Goal: Task Accomplishment & Management: Complete application form

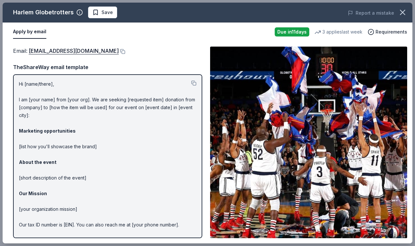
scroll to position [20, 0]
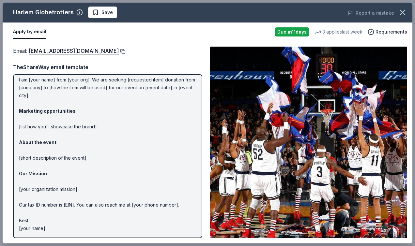
click at [119, 49] on button at bounding box center [122, 51] width 7 height 5
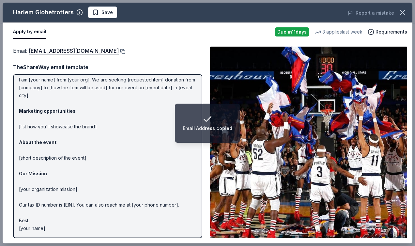
click at [119, 52] on button at bounding box center [122, 51] width 7 height 5
click at [102, 11] on span "Save" at bounding box center [107, 12] width 11 height 8
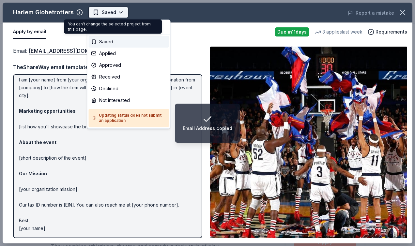
click at [101, 15] on body "Email Address copied Circus Up Benefit 2025 Saved Apply Due [DATE] Share Harlem…" at bounding box center [207, 123] width 415 height 246
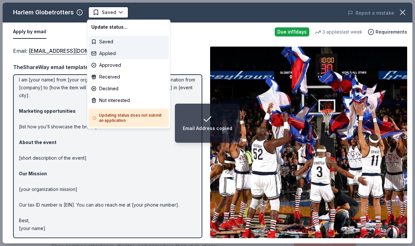
click at [108, 56] on div "Applied" at bounding box center [129, 54] width 80 height 12
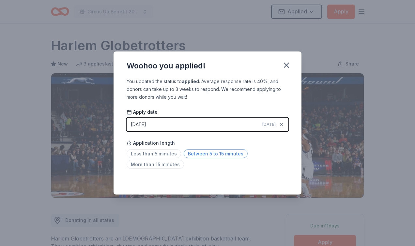
click at [197, 157] on span "Between 5 to 15 minutes" at bounding box center [216, 154] width 64 height 9
click at [291, 64] on button "button" at bounding box center [286, 65] width 14 height 14
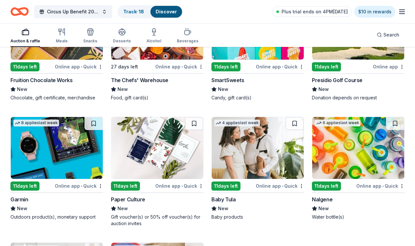
scroll to position [4442, 0]
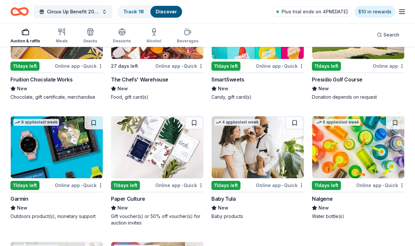
click at [371, 165] on img at bounding box center [358, 148] width 92 height 62
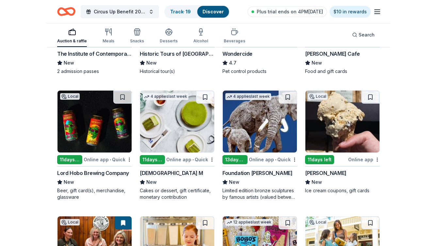
scroll to position [402, 0]
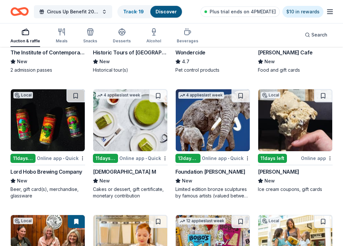
click at [300, 130] on img at bounding box center [296, 120] width 74 height 62
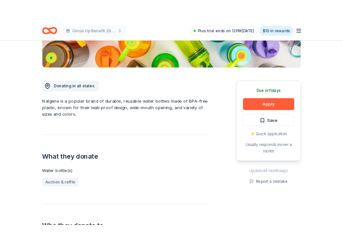
scroll to position [121, 0]
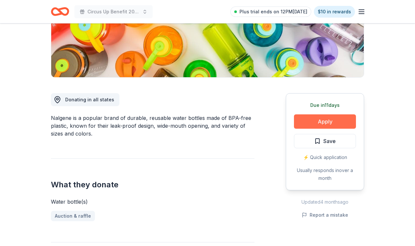
click at [321, 120] on button "Apply" at bounding box center [325, 122] width 62 height 14
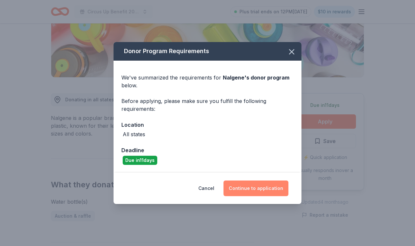
click at [260, 192] on button "Continue to application" at bounding box center [256, 189] width 65 height 16
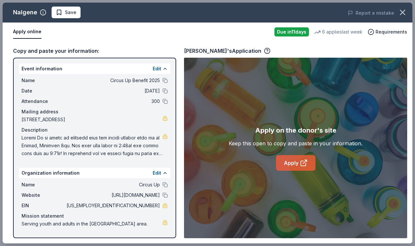
click at [294, 161] on link "Apply" at bounding box center [295, 163] width 39 height 16
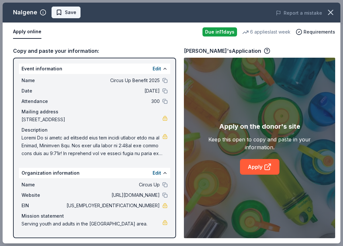
click at [56, 16] on span "Save" at bounding box center [66, 12] width 21 height 8
click at [78, 0] on div "Nalgene Saved Report a mistake Apply online Due in 11 days 6 applies last week …" at bounding box center [171, 123] width 343 height 246
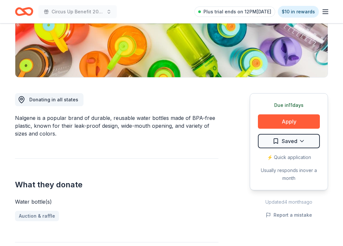
scroll to position [0, 0]
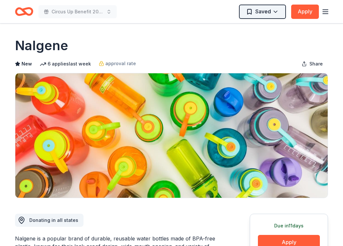
click at [269, 10] on html "Circus Up Benefit 2025 Saved Apply Due in 11 days Share Nalgene New 6 applies l…" at bounding box center [171, 123] width 343 height 246
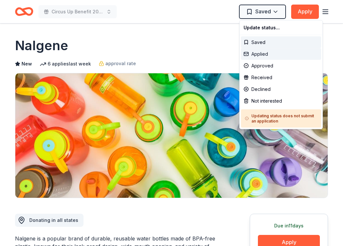
click at [255, 53] on div "Applied" at bounding box center [281, 54] width 80 height 12
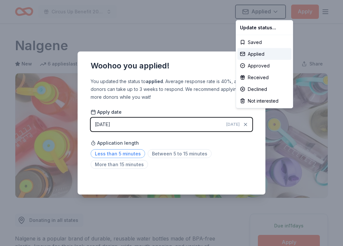
click at [136, 158] on html "Circus Up Benefit 2025 Applied Apply Due in 11 days Share Nalgene New 6 applies…" at bounding box center [171, 123] width 343 height 246
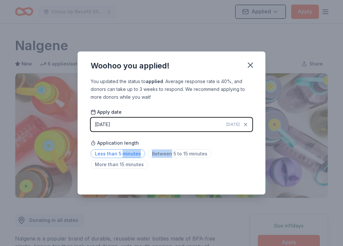
click at [135, 158] on span "Less than 5 minutes" at bounding box center [118, 154] width 55 height 9
click at [254, 61] on icon "button" at bounding box center [250, 65] width 9 height 9
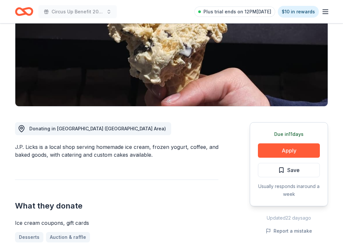
scroll to position [93, 0]
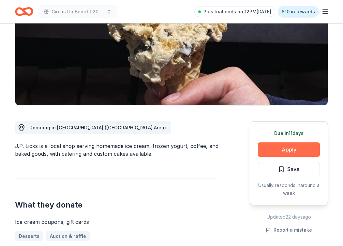
click at [267, 148] on button "Apply" at bounding box center [289, 150] width 62 height 14
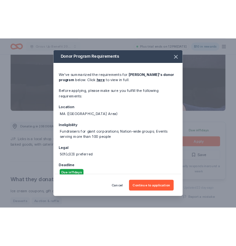
scroll to position [9, 0]
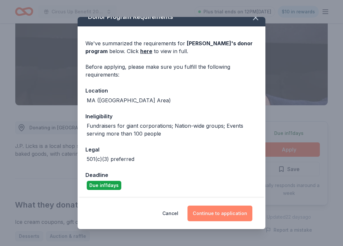
click at [208, 218] on button "Continue to application" at bounding box center [220, 214] width 65 height 16
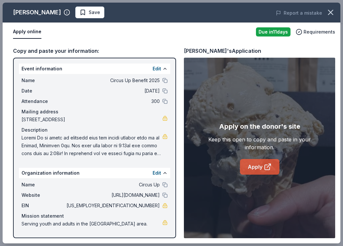
click at [261, 168] on link "Apply" at bounding box center [259, 167] width 39 height 16
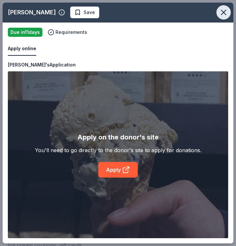
click at [221, 13] on icon "button" at bounding box center [223, 12] width 9 height 9
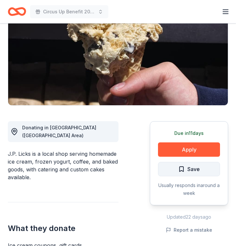
click at [191, 175] on button "Save" at bounding box center [189, 169] width 62 height 14
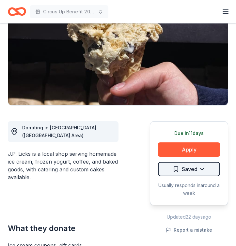
click at [186, 154] on html "Circus Up Benefit 2025 Plus trial ends on 12PM, 9/30 $10 in rewards Due in 11 d…" at bounding box center [118, 30] width 236 height 246
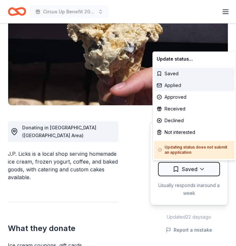
click at [182, 87] on div "Applied" at bounding box center [194, 86] width 80 height 12
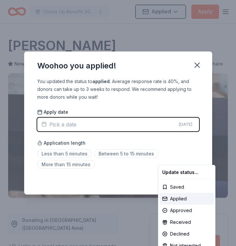
scroll to position [0, 0]
click at [106, 151] on html "Circus Up Benefit 2025 Applied Apply Due in 11 days Share J.P. Licks New Share …" at bounding box center [118, 123] width 236 height 246
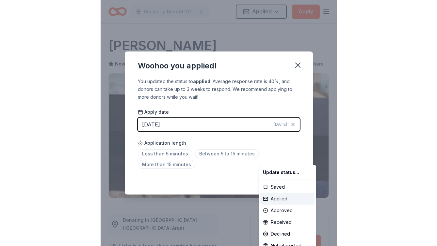
scroll to position [139, 0]
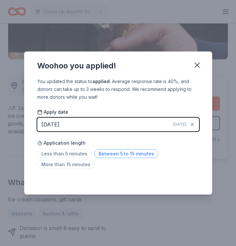
click at [134, 153] on span "Between 5 to 15 minutes" at bounding box center [126, 154] width 64 height 9
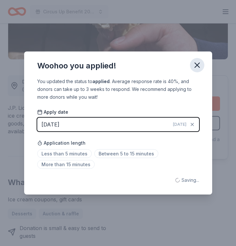
click at [196, 64] on icon "button" at bounding box center [197, 65] width 9 height 9
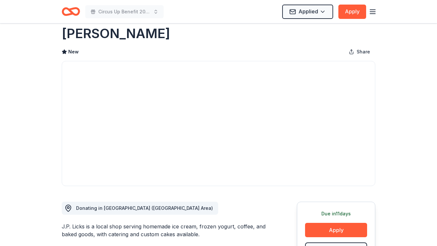
scroll to position [0, 0]
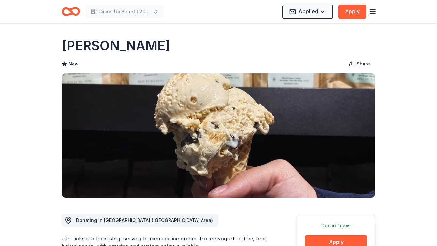
click at [343, 14] on icon "button" at bounding box center [373, 12] width 8 height 8
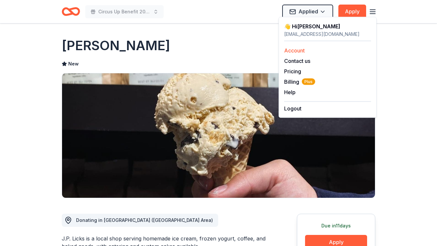
click at [299, 51] on link "Account" at bounding box center [294, 50] width 21 height 7
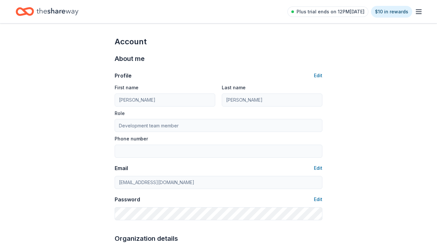
click at [343, 14] on line "button" at bounding box center [418, 14] width 5 height 0
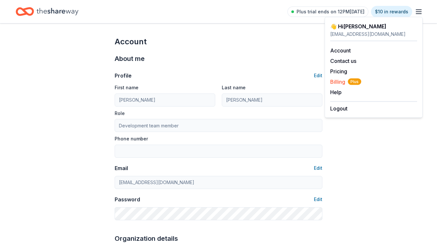
click at [343, 80] on span "Plus" at bounding box center [354, 82] width 13 height 7
